Goal: Task Accomplishment & Management: Manage account settings

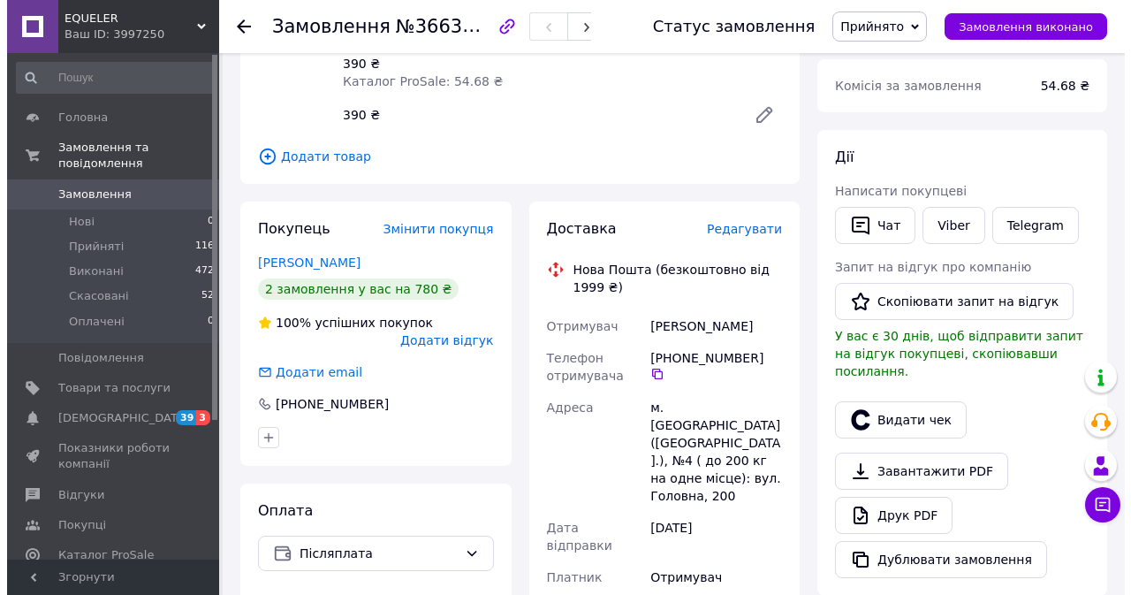
scroll to position [216, 0]
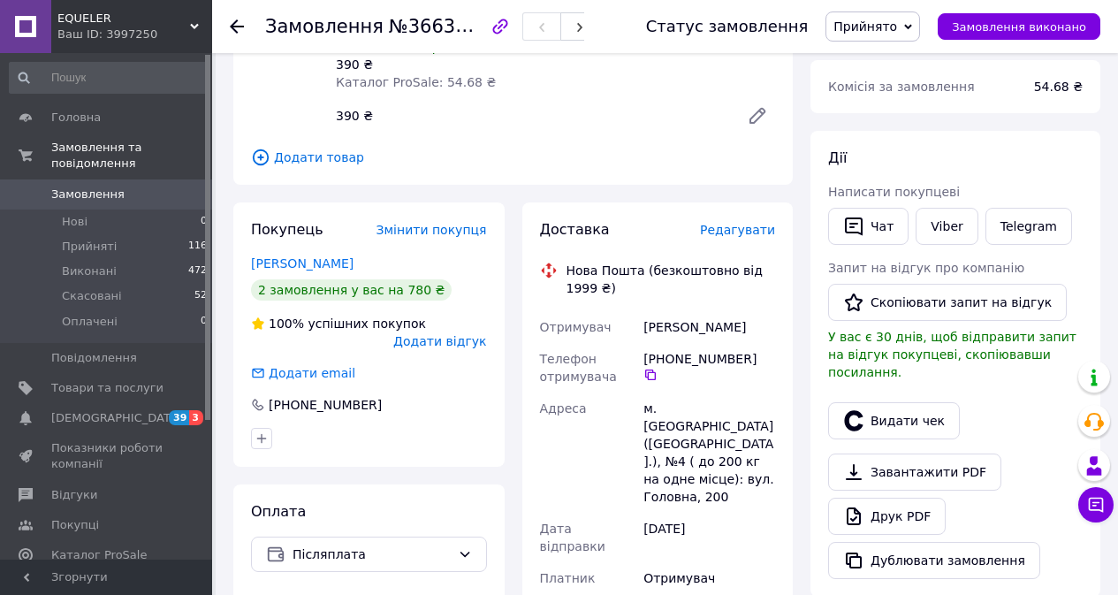
click at [738, 231] on span "Редагувати" at bounding box center [737, 230] width 75 height 14
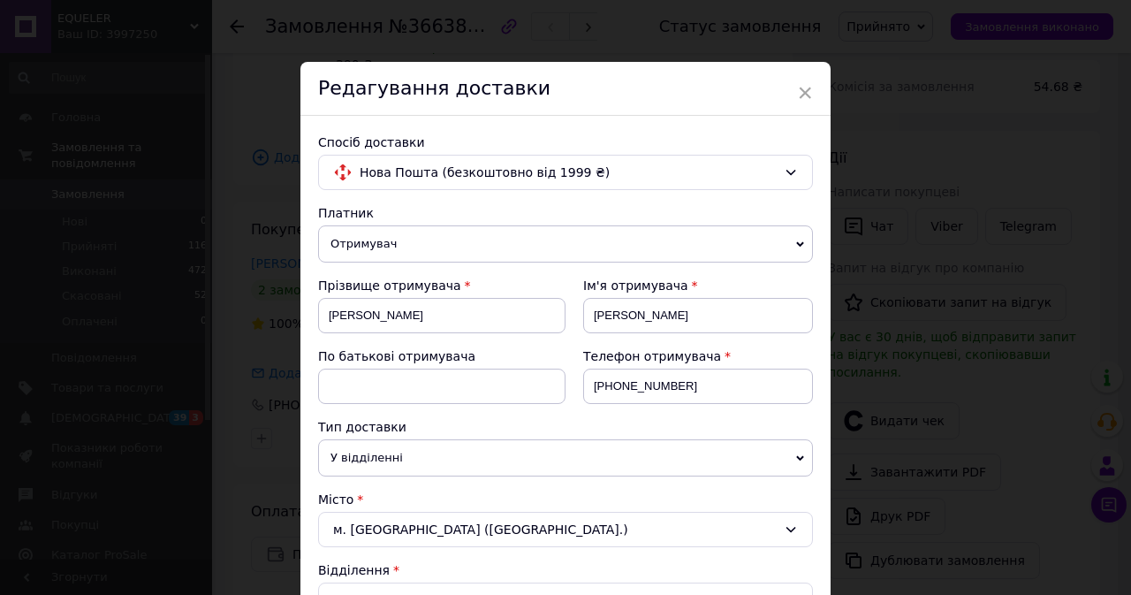
scroll to position [347, 0]
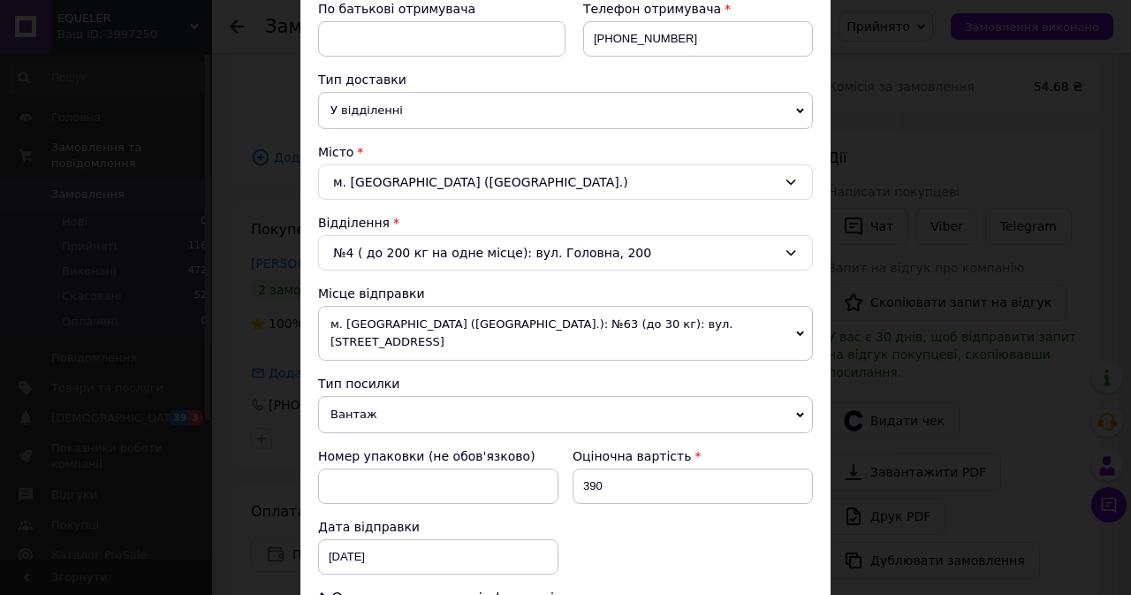
click at [516, 333] on span "м. [GEOGRAPHIC_DATA] ([GEOGRAPHIC_DATA].): №63 (до 30 кг): вул. [STREET_ADDRESS]" at bounding box center [565, 333] width 495 height 55
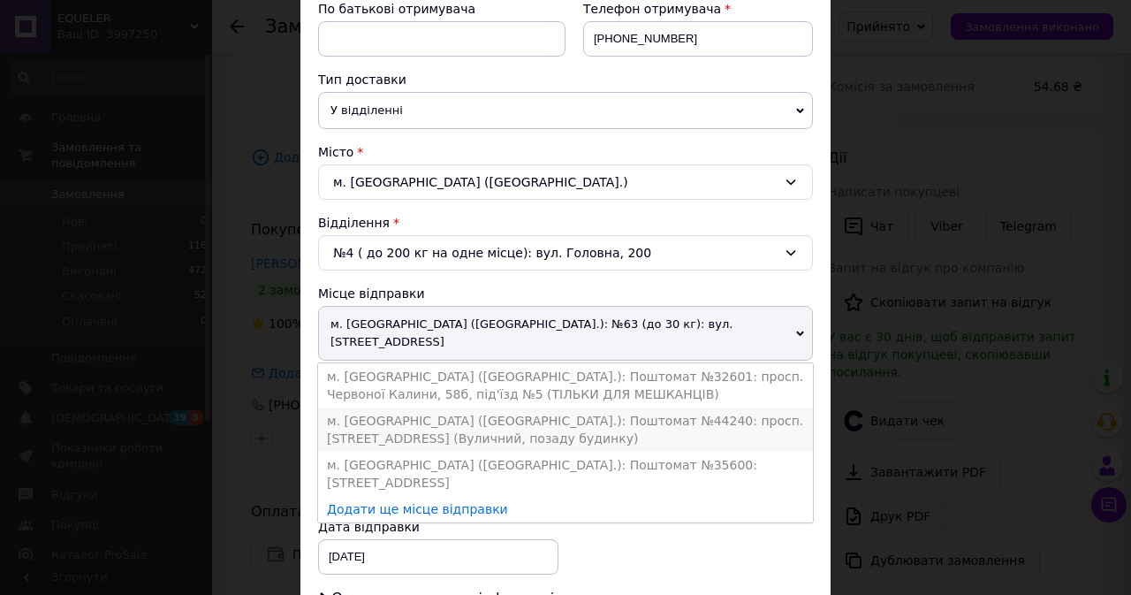
click at [530, 407] on li "м. [GEOGRAPHIC_DATA] ([GEOGRAPHIC_DATA].): Поштомат №44240: просп. [STREET_ADDR…" at bounding box center [565, 429] width 495 height 44
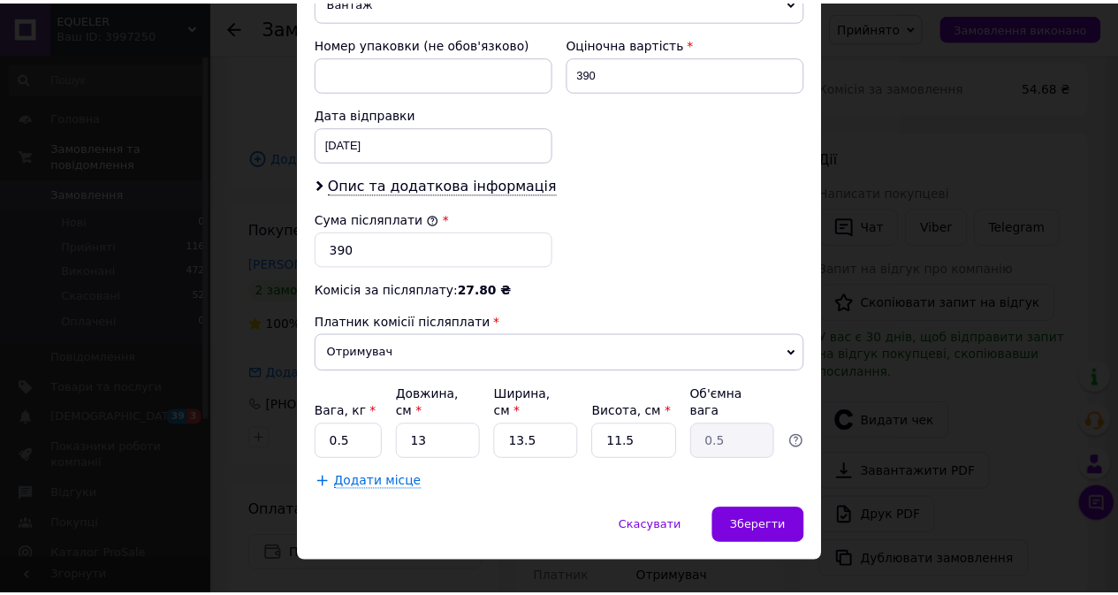
scroll to position [772, 0]
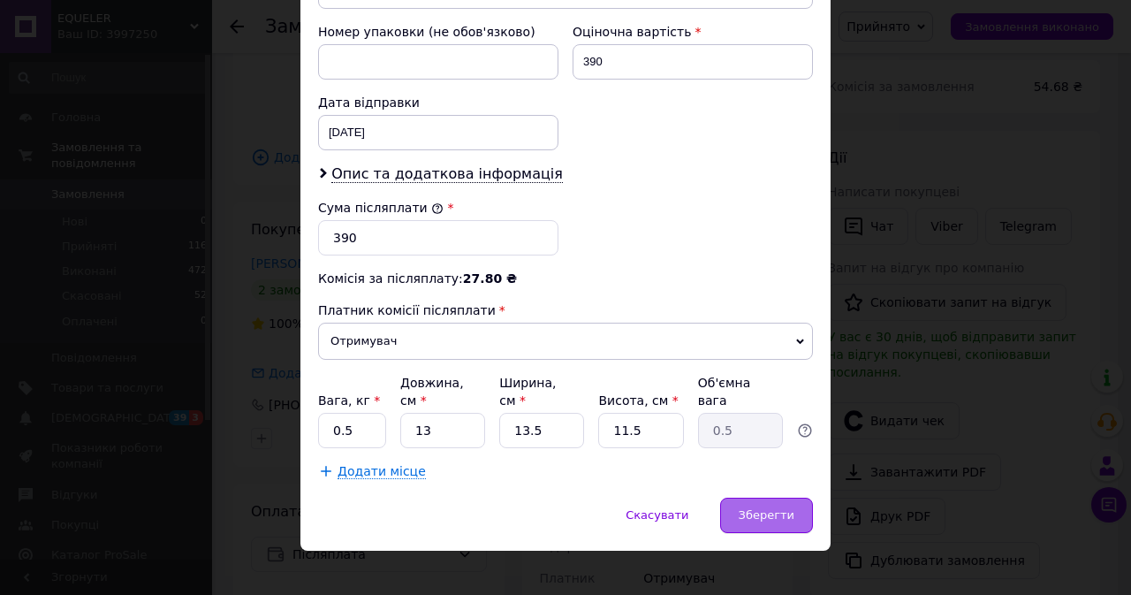
click at [777, 508] on span "Зберегти" at bounding box center [767, 514] width 56 height 13
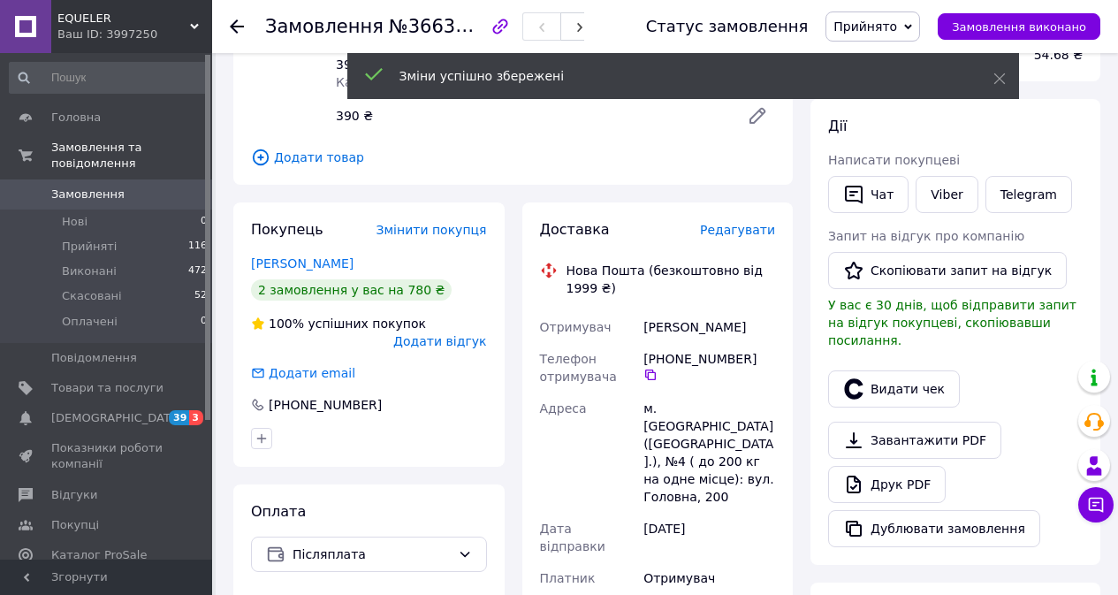
scroll to position [557, 0]
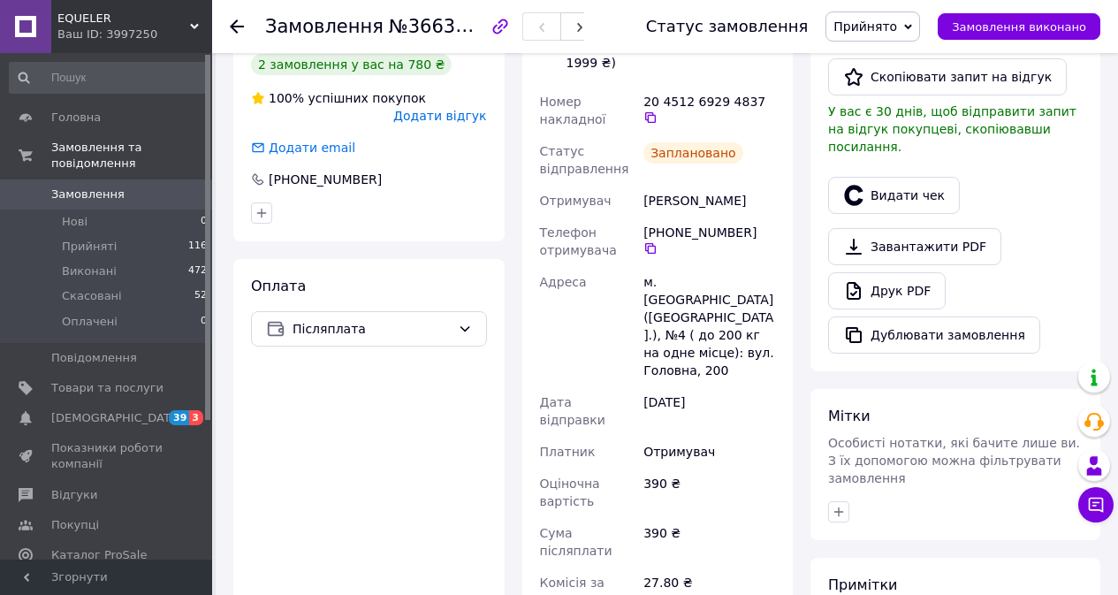
scroll to position [440, 0]
click at [161, 234] on li "Прийняті 116" at bounding box center [108, 246] width 217 height 25
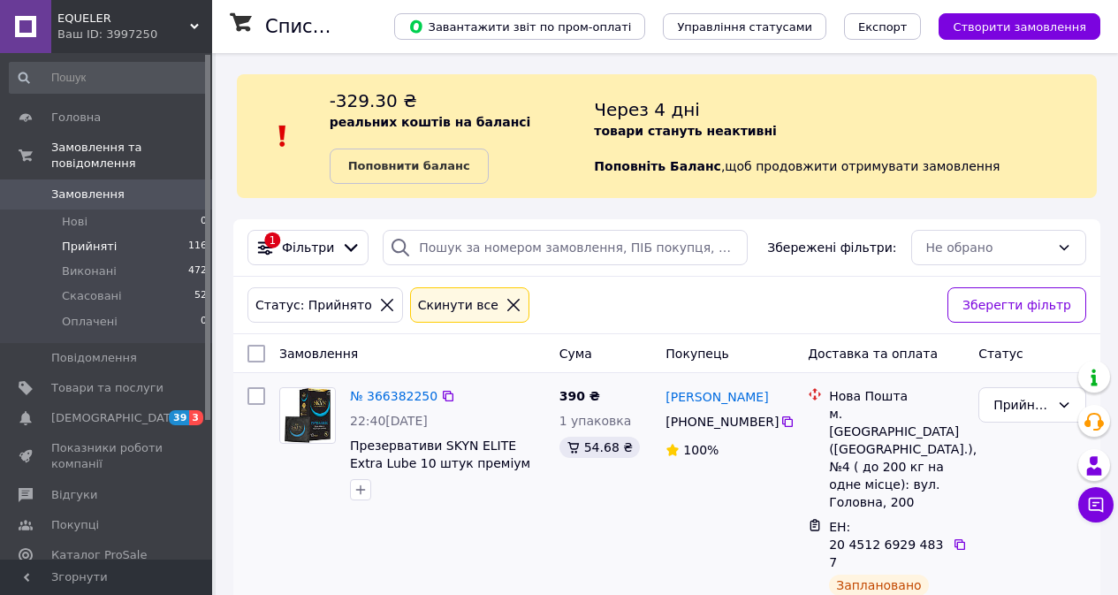
scroll to position [58, 0]
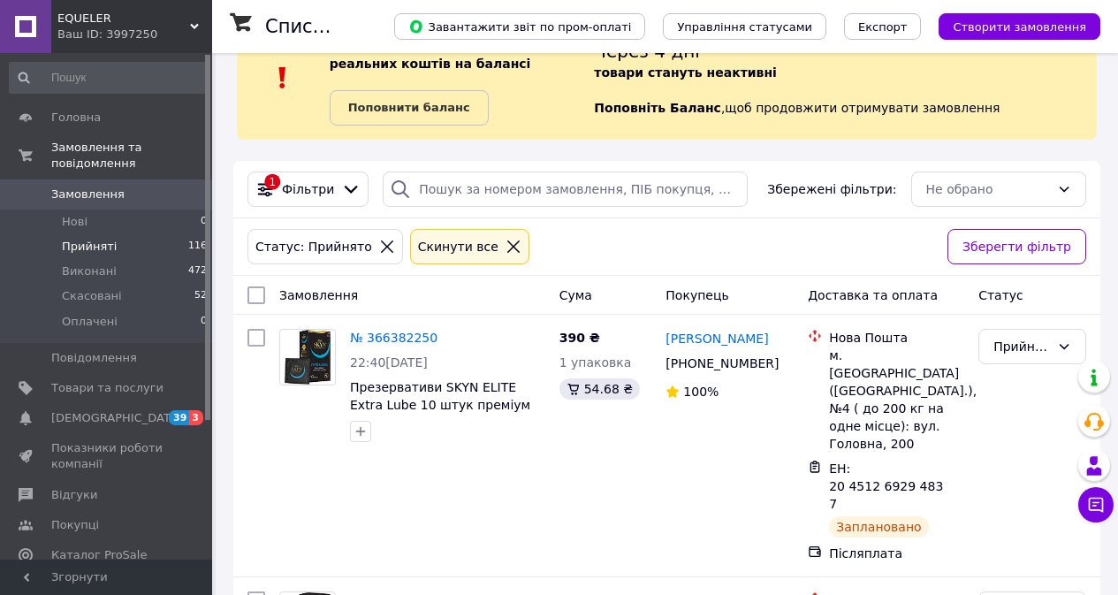
click at [428, 247] on div "Cкинути все" at bounding box center [458, 246] width 87 height 19
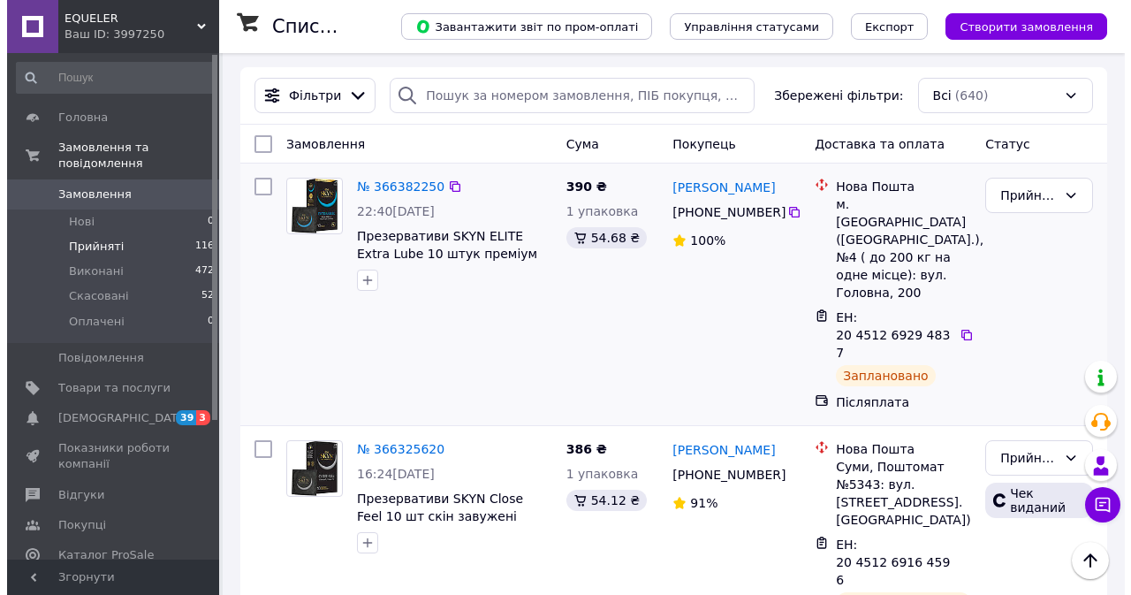
scroll to position [145, 0]
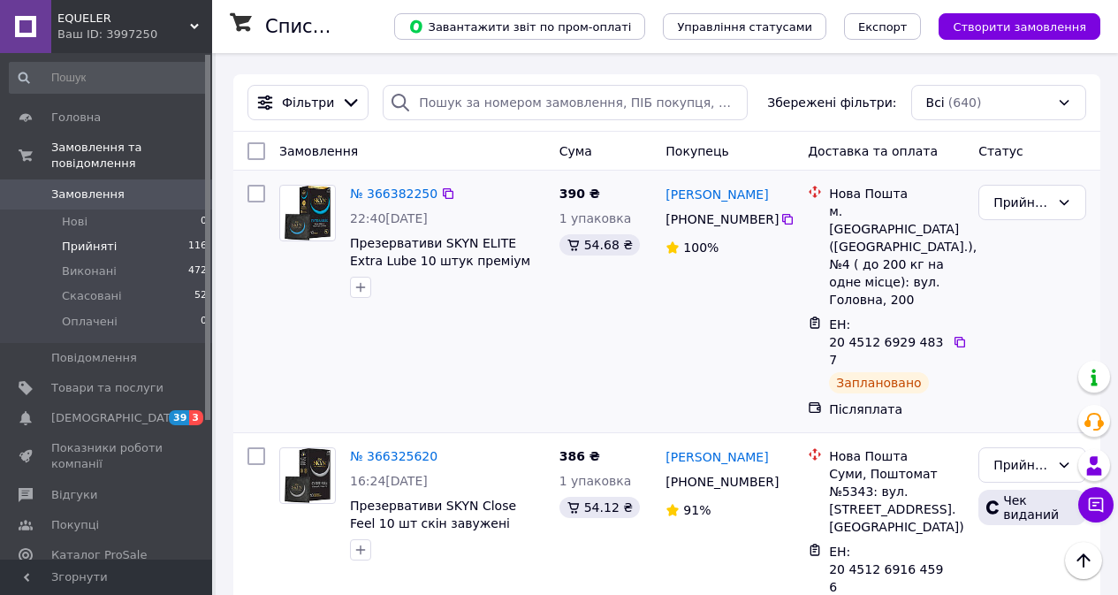
click at [244, 191] on div at bounding box center [256, 301] width 32 height 247
click at [258, 188] on input "checkbox" at bounding box center [256, 194] width 18 height 18
checkbox input "true"
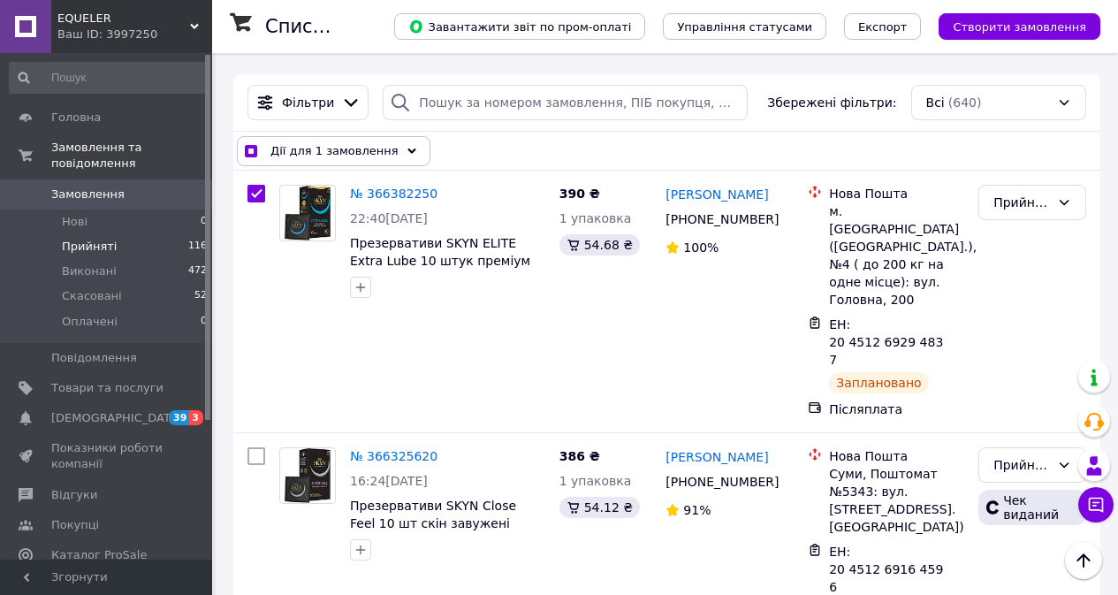
click at [357, 149] on span "Дії для 1 замовлення" at bounding box center [334, 151] width 128 height 18
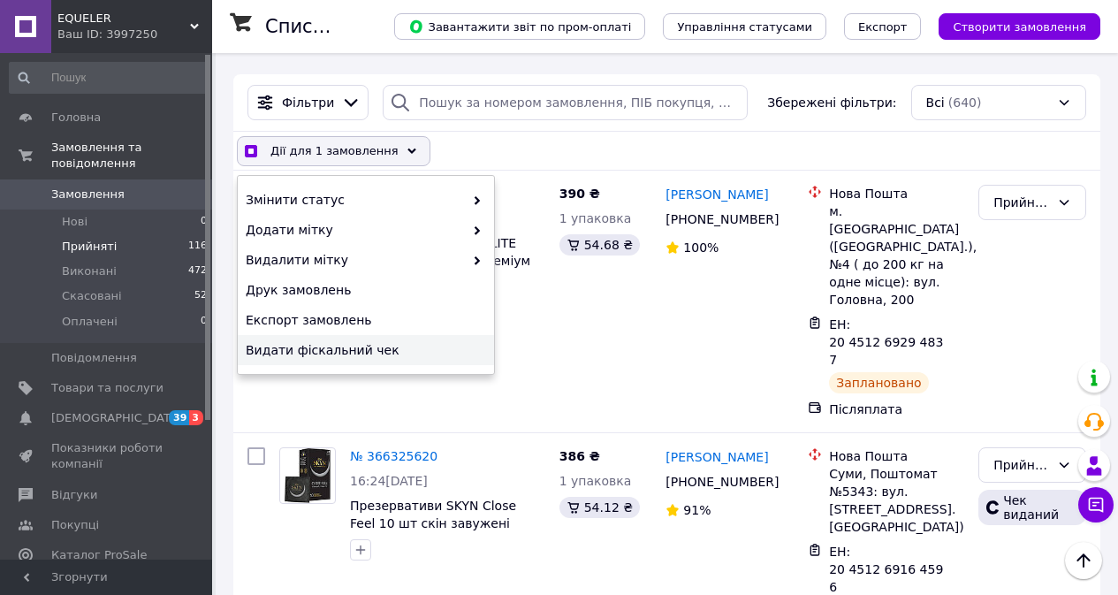
click at [370, 347] on span "Видати фіскальний чек" at bounding box center [364, 350] width 236 height 18
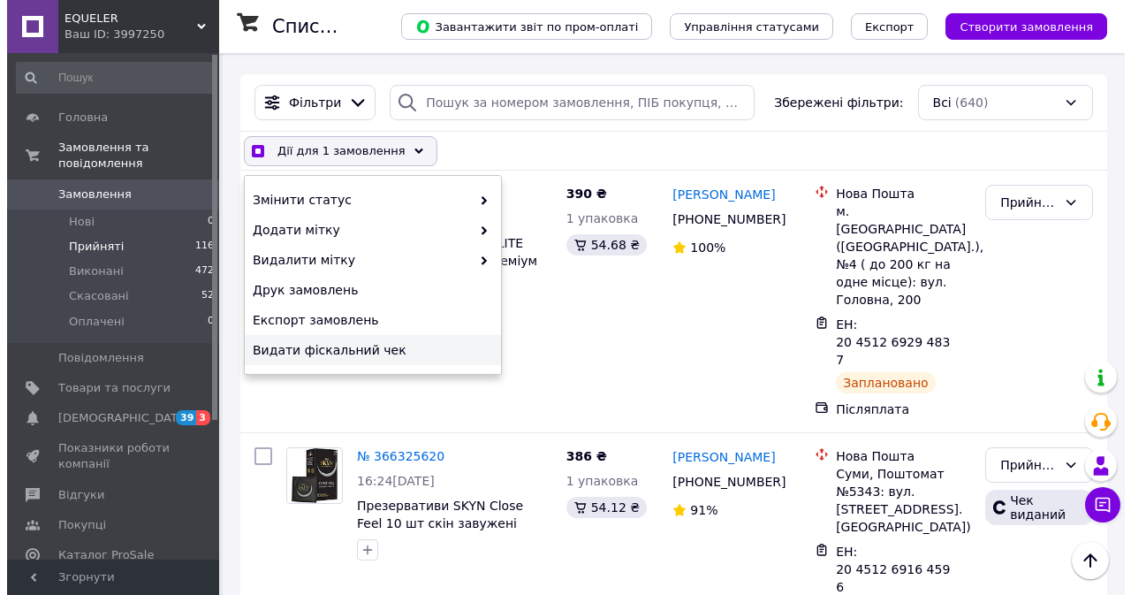
checkbox input "true"
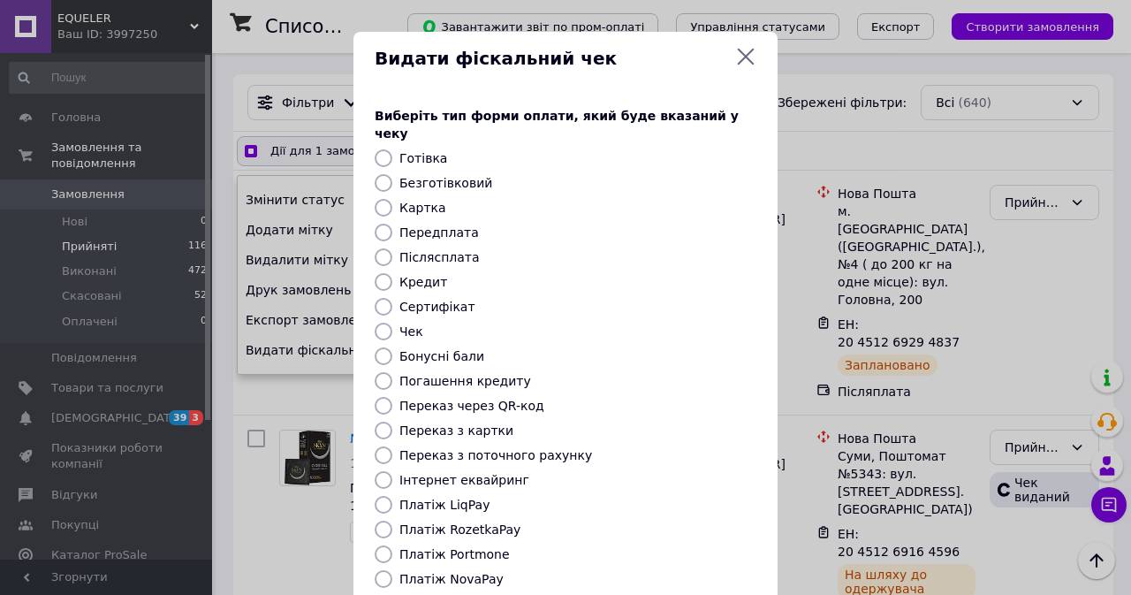
click at [424, 250] on label "Післясплата" at bounding box center [439, 257] width 80 height 14
click at [392, 248] on input "Післясплата" at bounding box center [384, 257] width 18 height 18
radio input "true"
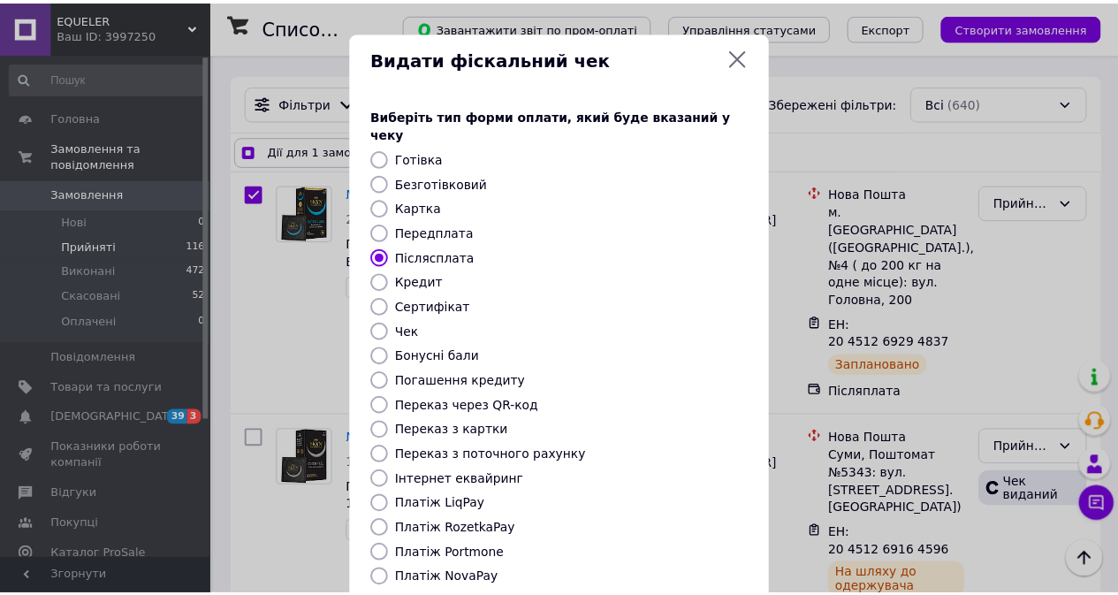
scroll to position [87, 0]
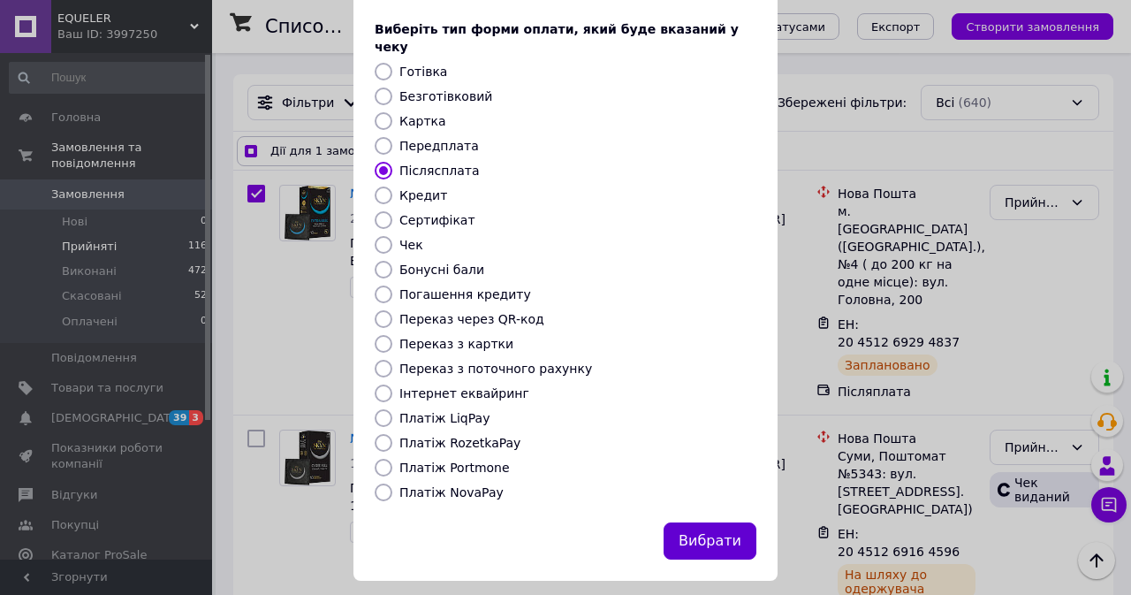
click at [714, 522] on button "Вибрати" at bounding box center [710, 541] width 93 height 38
checkbox input "true"
